Goal: Information Seeking & Learning: Learn about a topic

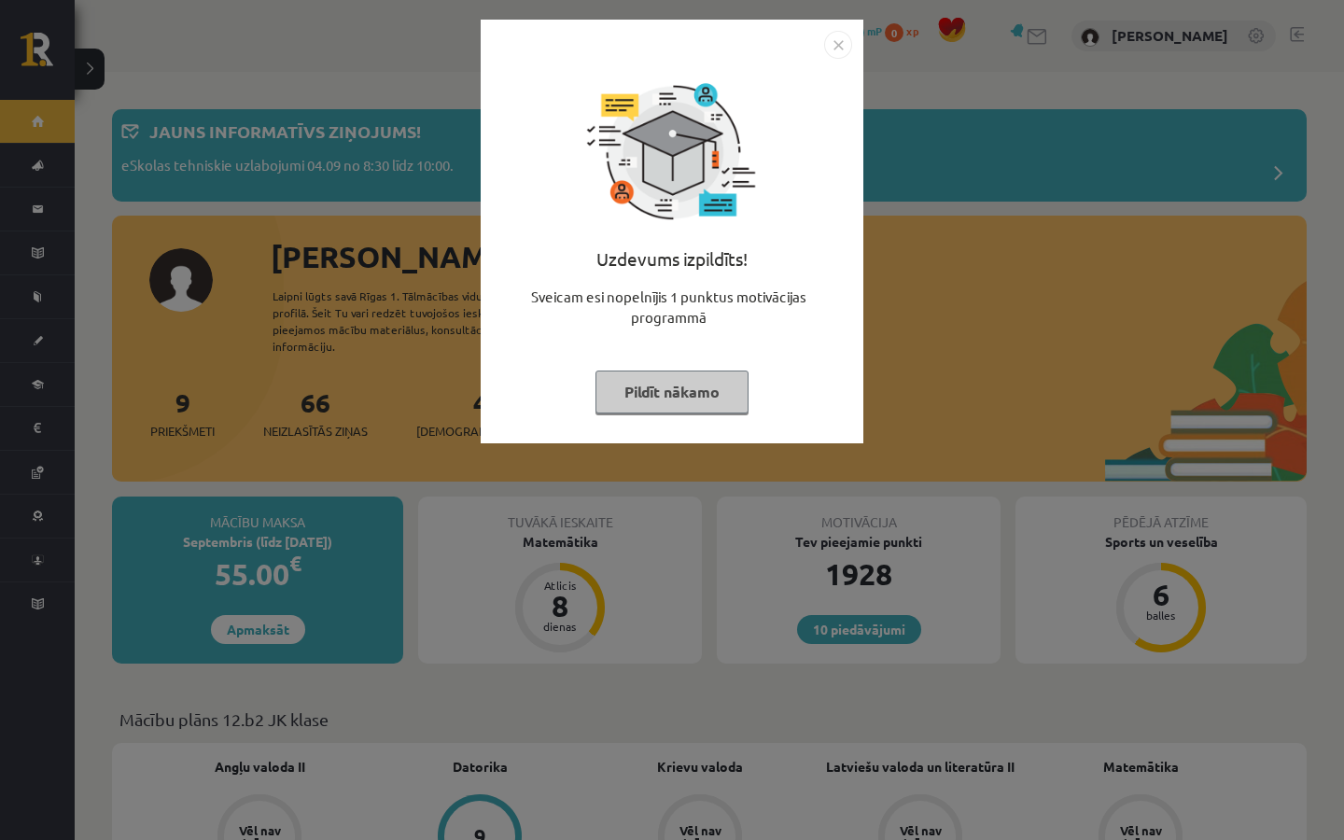
click at [688, 430] on div "Uzdevums izpildīts! Sveicam esi nopelnījis 1 punktus motivācijas programmā Pild…" at bounding box center [672, 245] width 360 height 373
click at [678, 407] on button "Pildīt nākamo" at bounding box center [671, 392] width 153 height 43
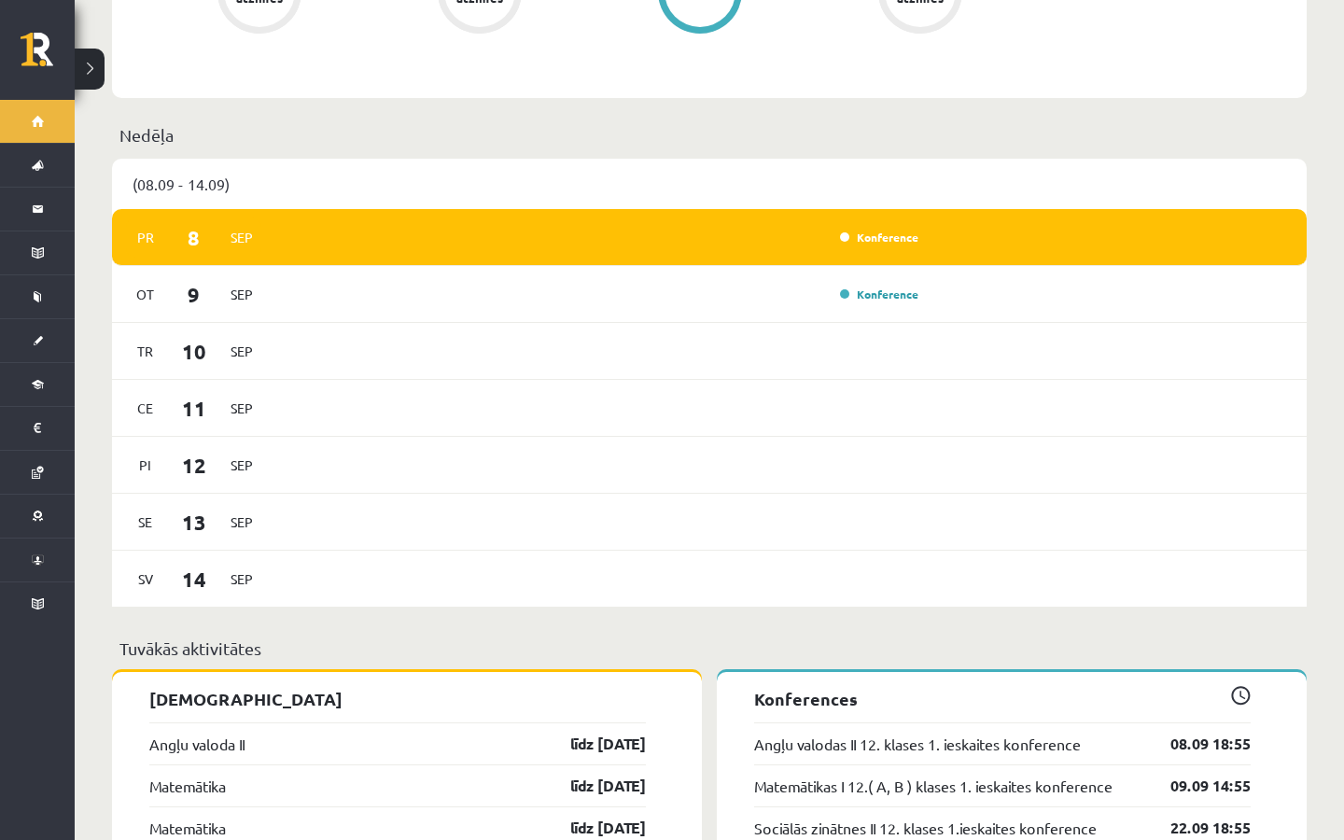
scroll to position [1027, 0]
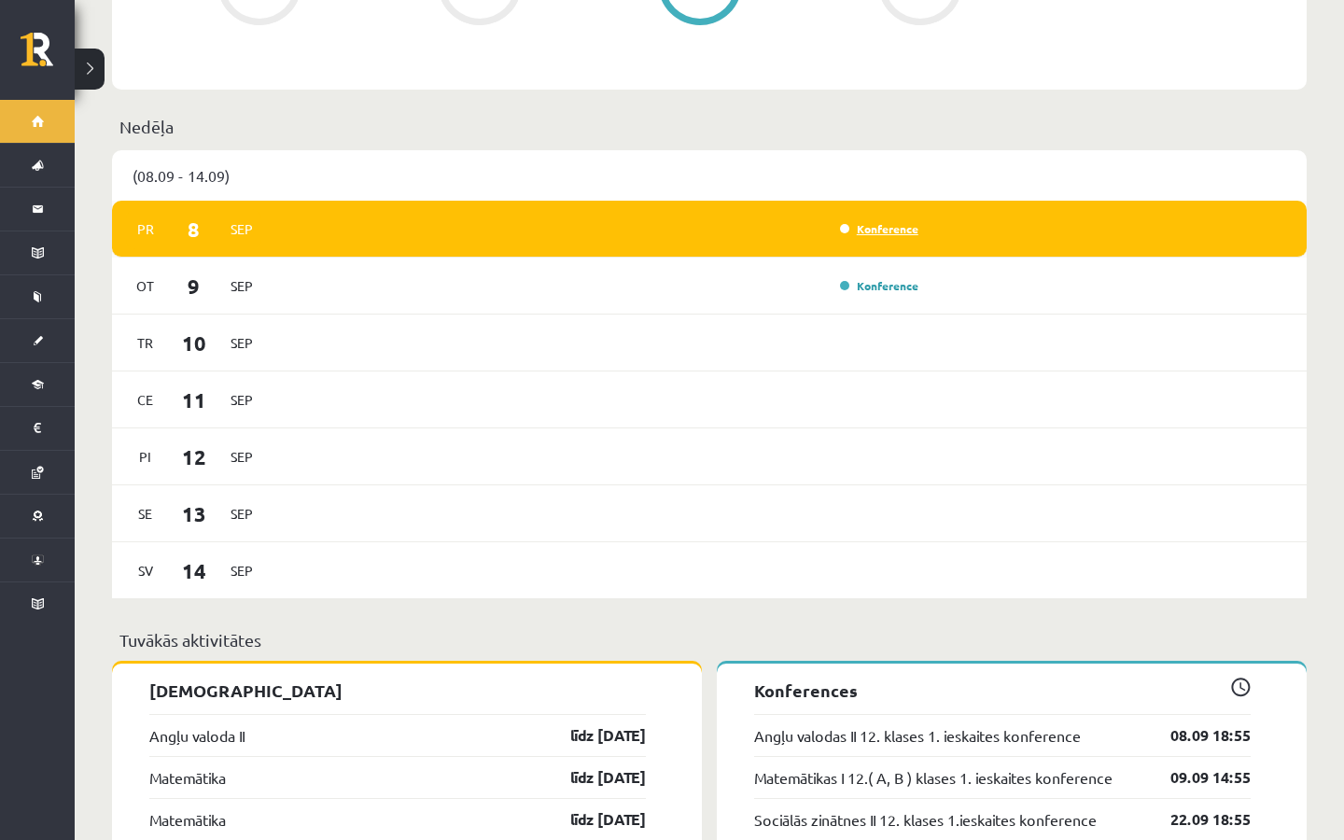
click at [887, 221] on link "Konference" at bounding box center [879, 228] width 78 height 15
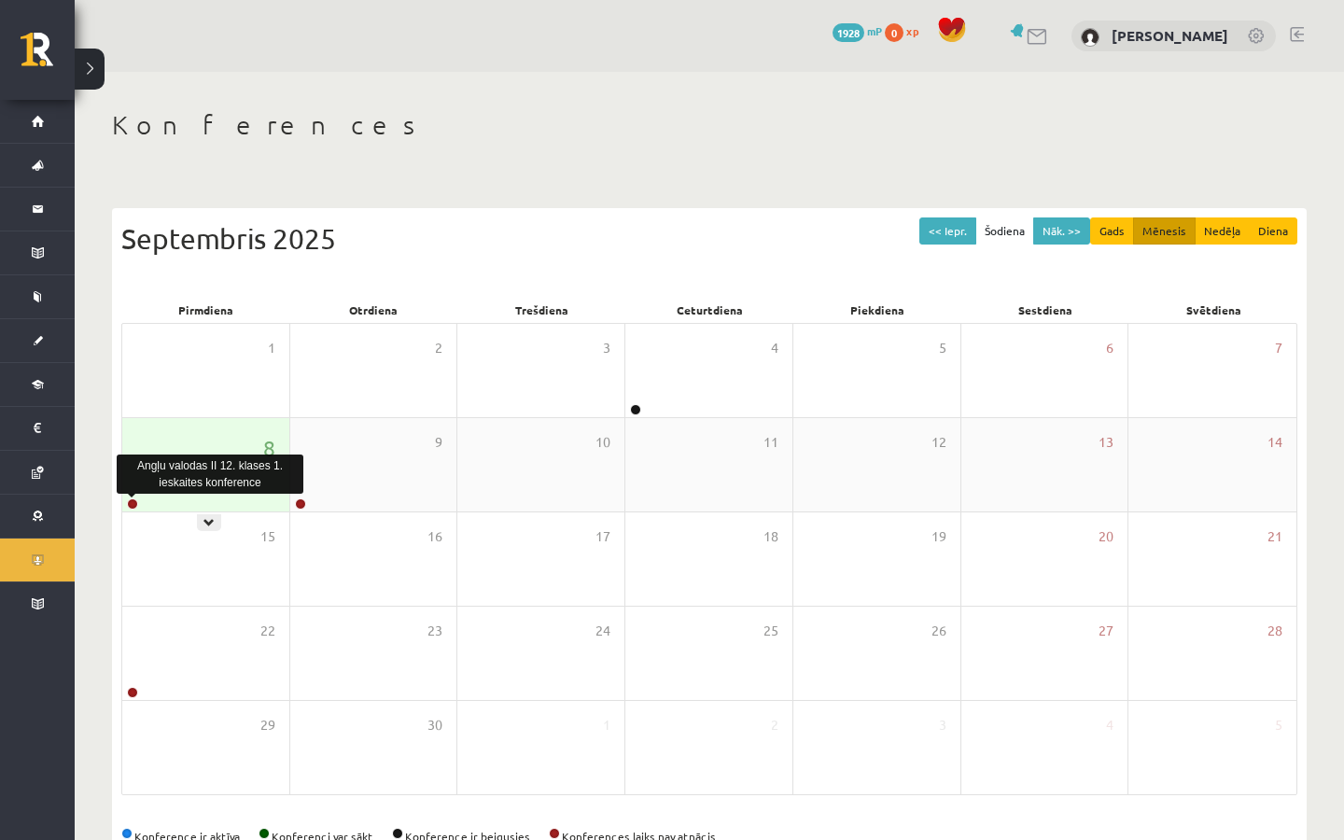
click at [131, 502] on link at bounding box center [132, 503] width 11 height 11
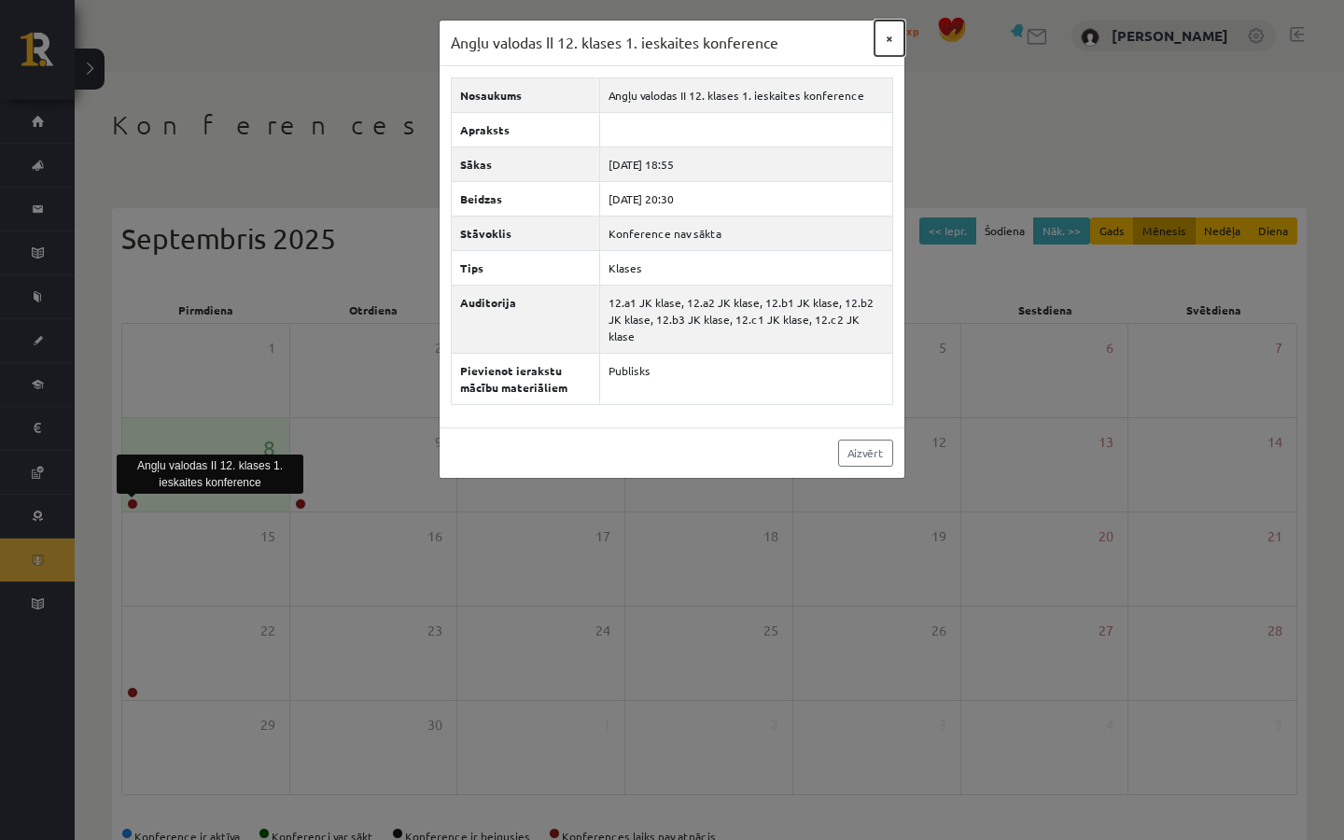
click at [876, 31] on button "×" at bounding box center [889, 38] width 30 height 35
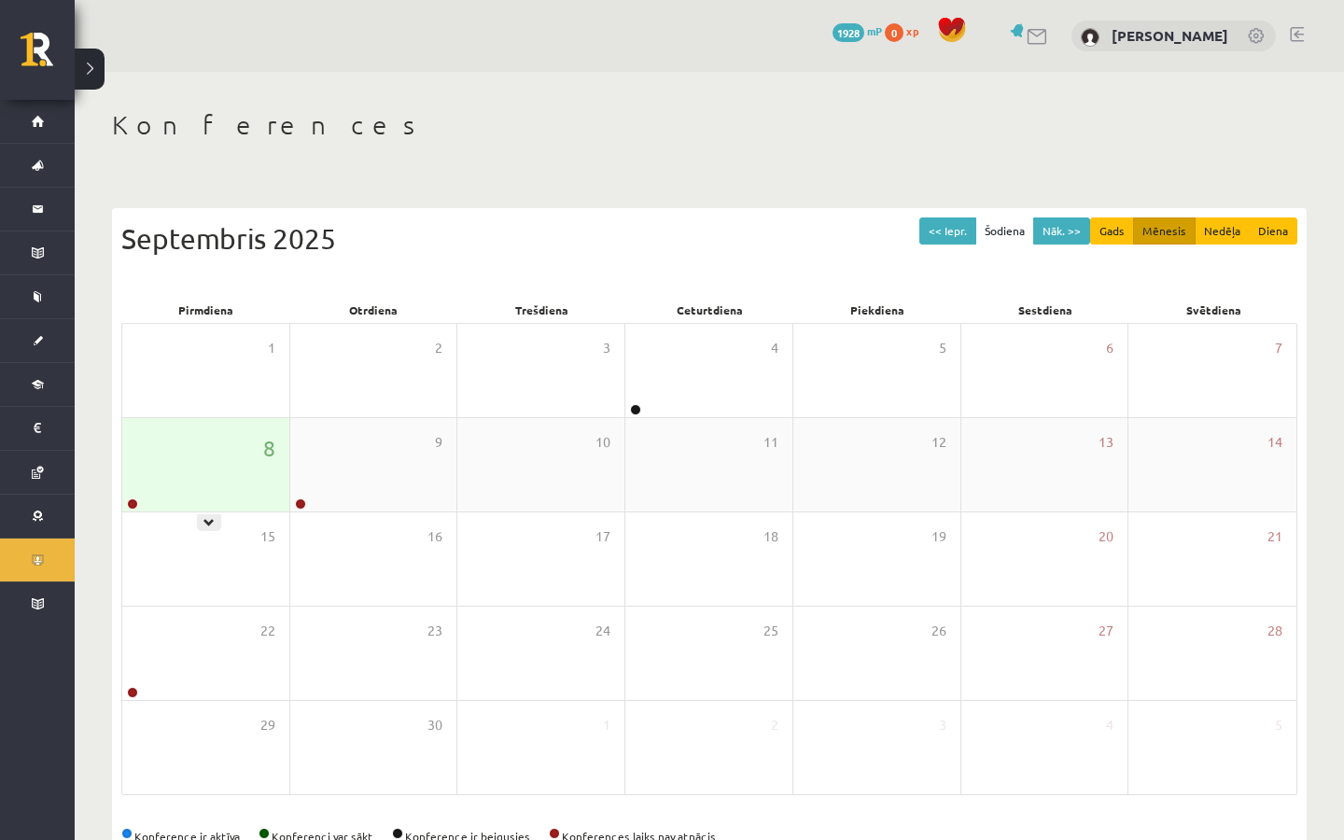
click at [135, 509] on div at bounding box center [131, 504] width 18 height 13
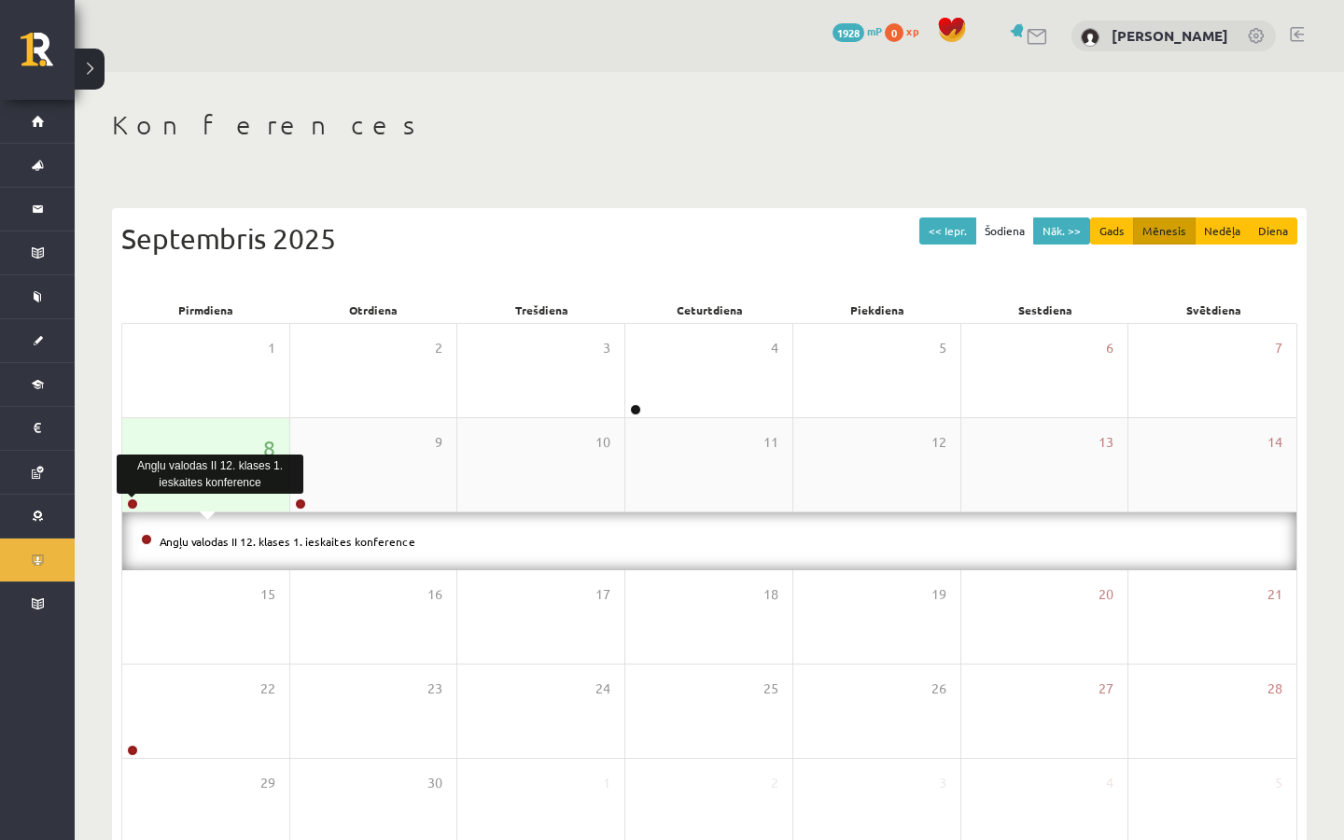
click at [134, 503] on link at bounding box center [132, 503] width 11 height 11
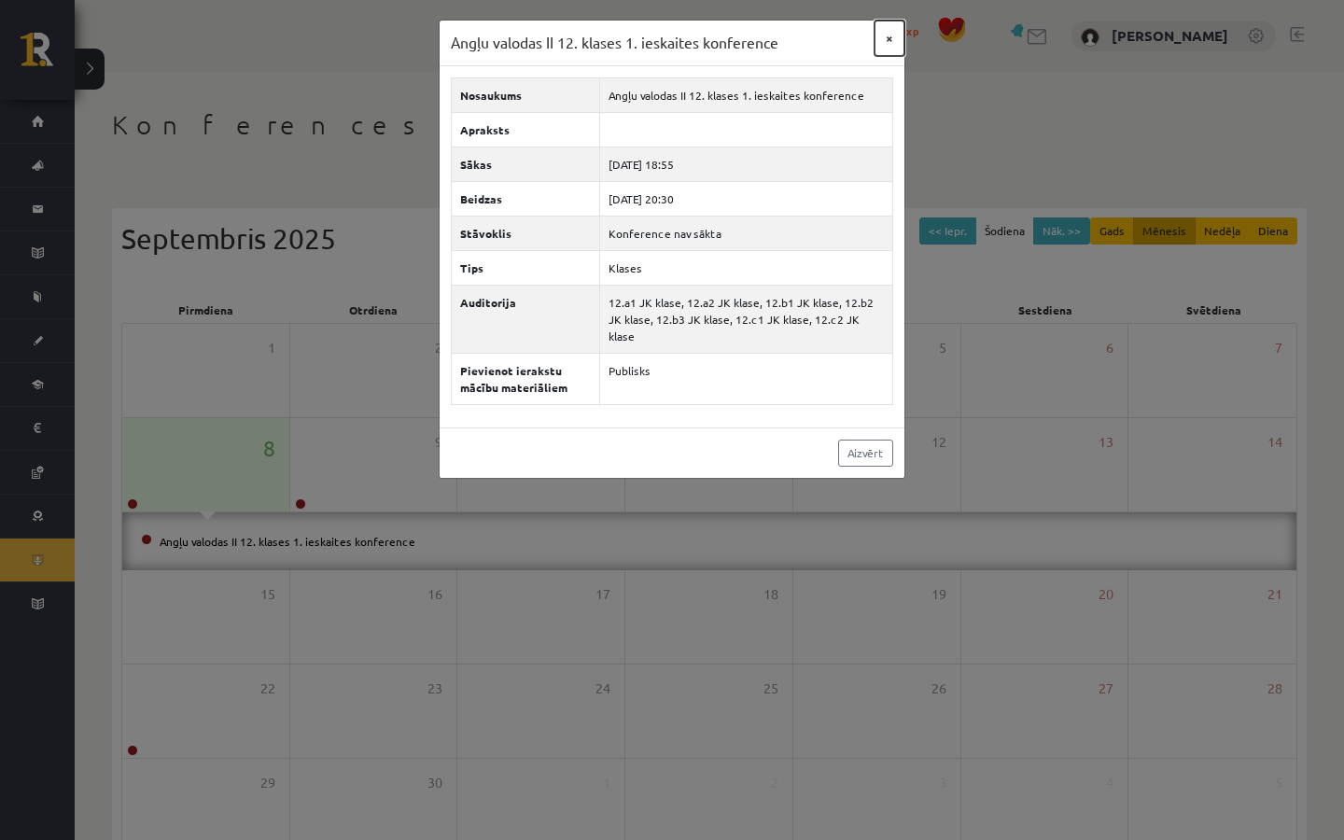
click at [886, 39] on button "×" at bounding box center [889, 38] width 30 height 35
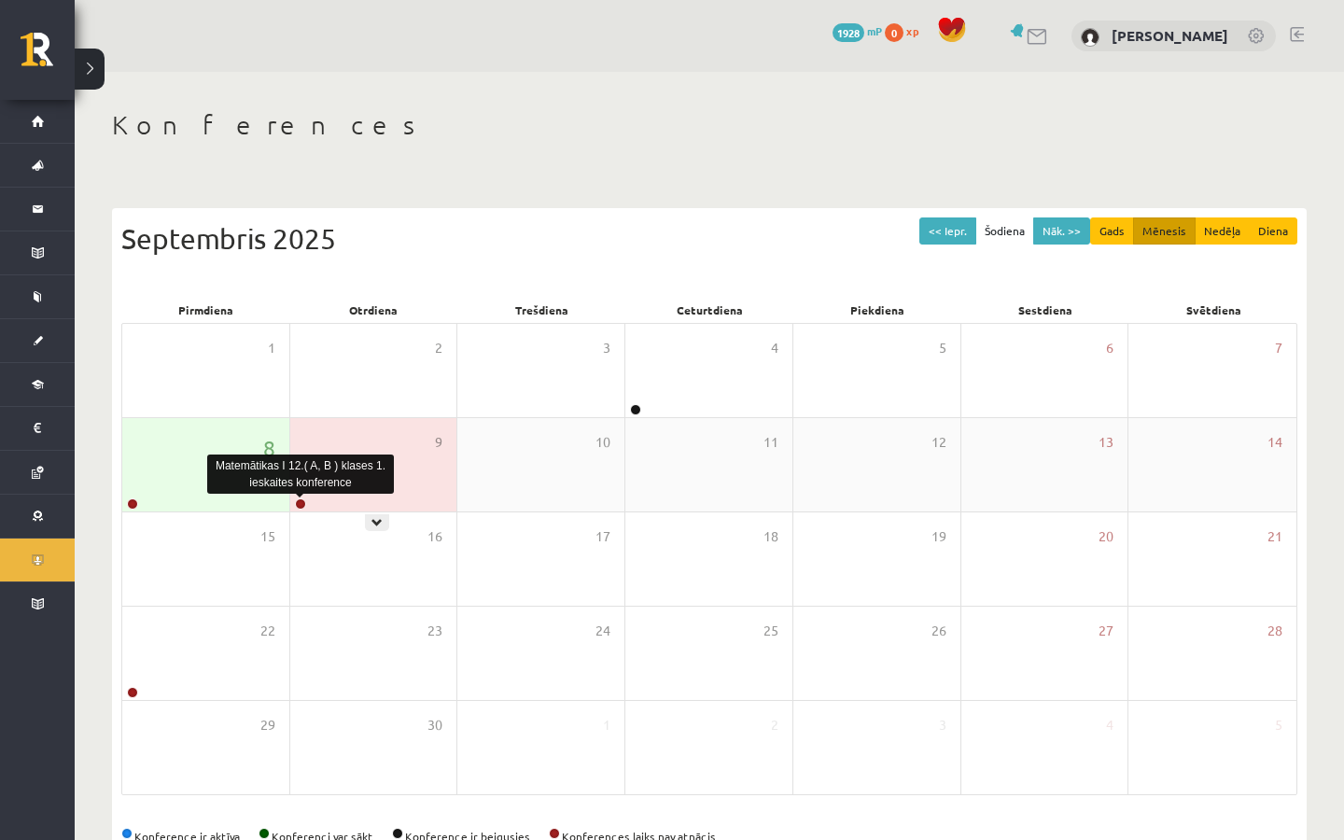
click at [301, 499] on link at bounding box center [300, 503] width 11 height 11
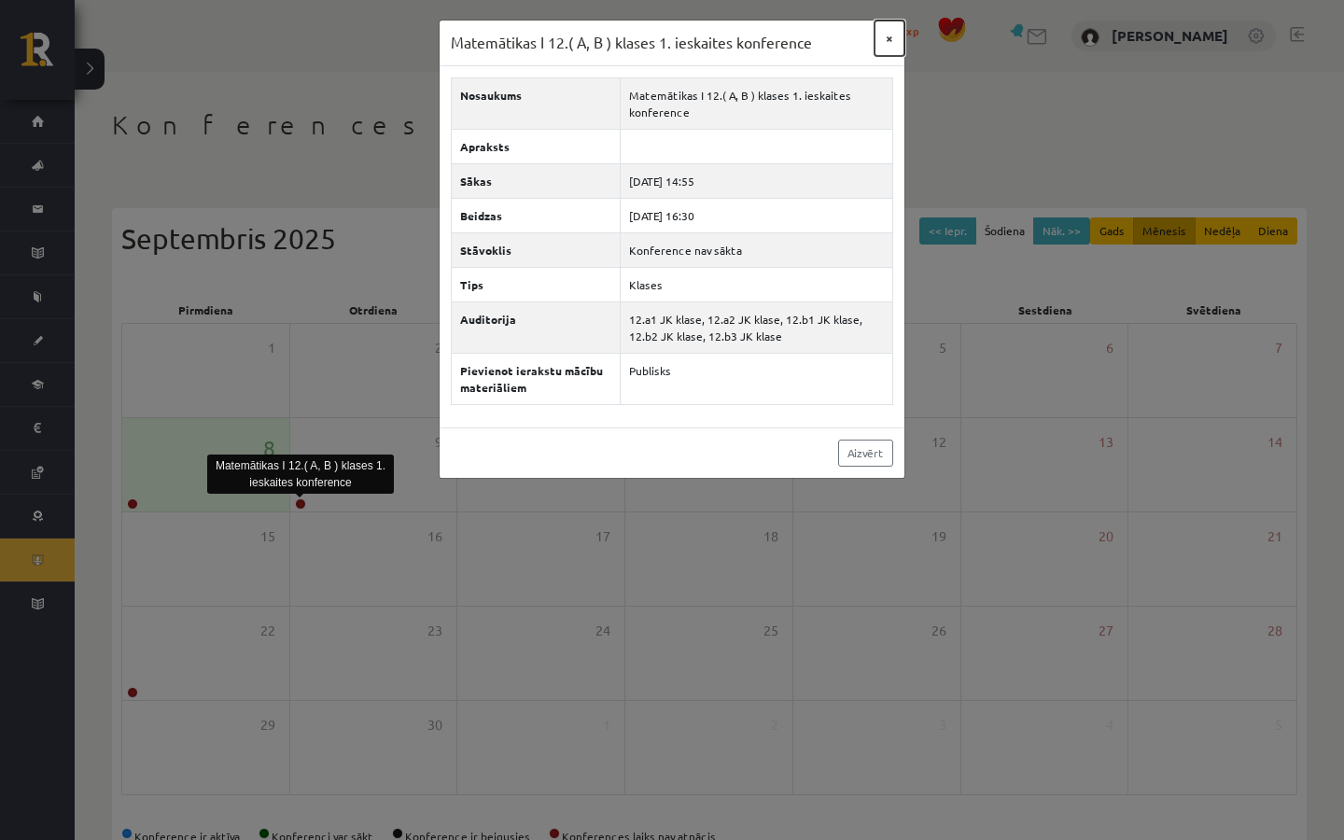
click at [890, 39] on button "×" at bounding box center [889, 38] width 30 height 35
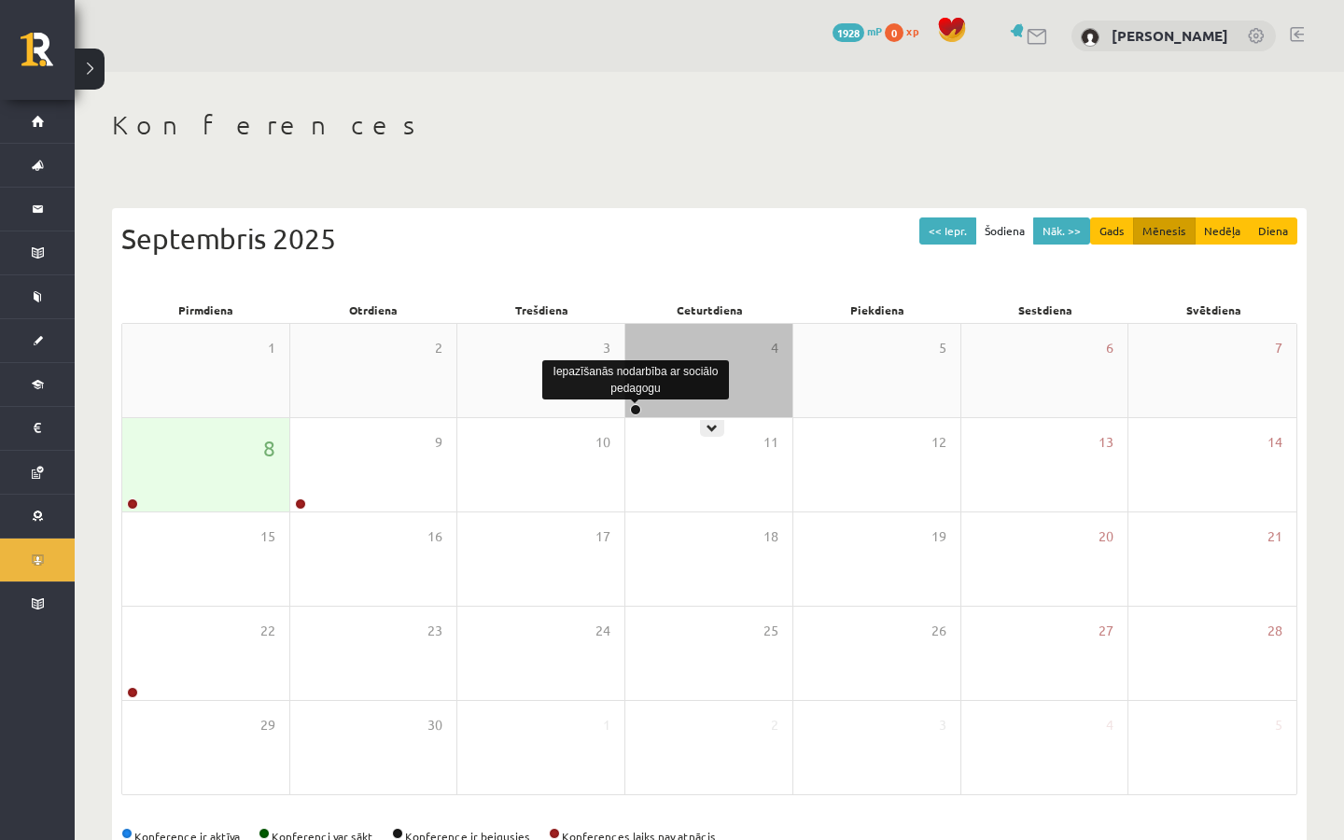
click at [635, 408] on link at bounding box center [635, 409] width 11 height 11
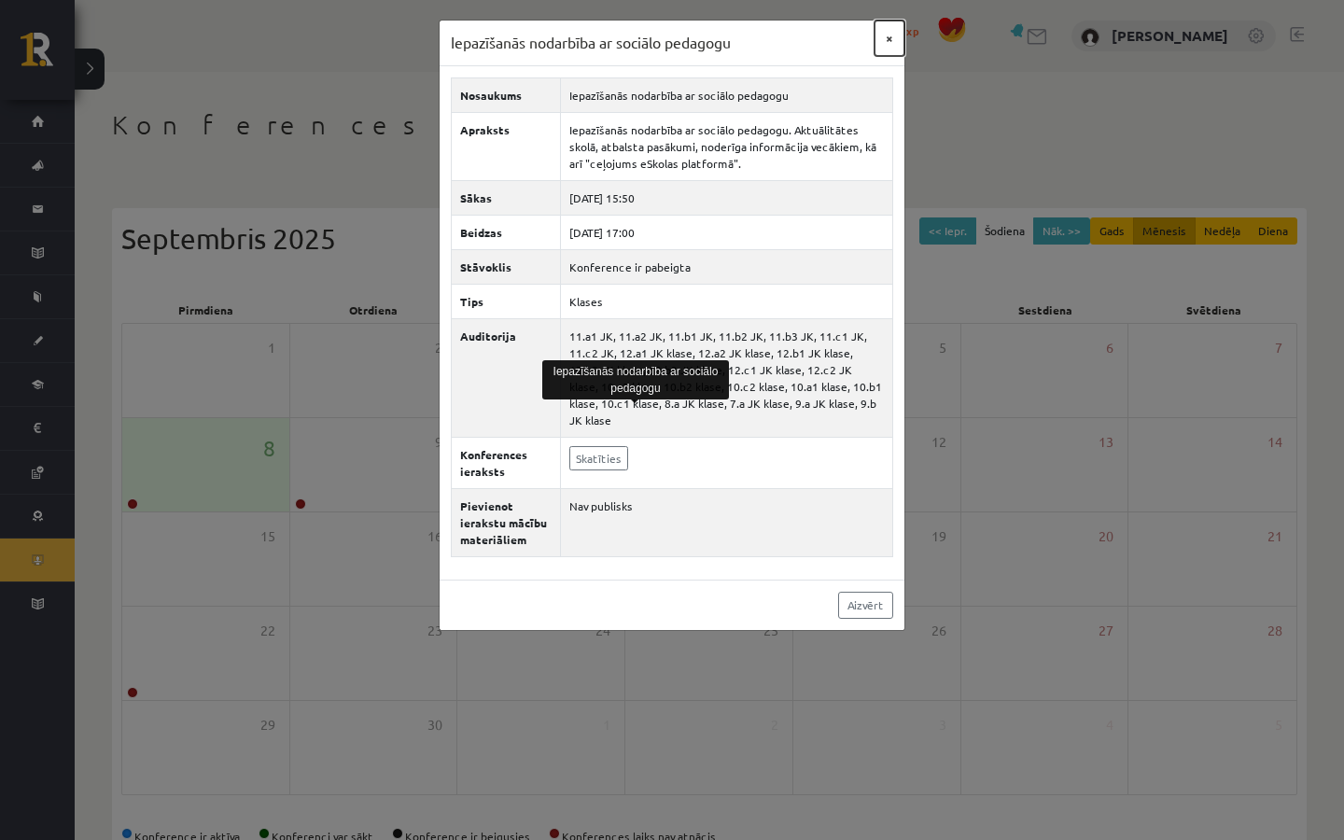
click at [891, 35] on button "×" at bounding box center [889, 38] width 30 height 35
